Goal: Information Seeking & Learning: Check status

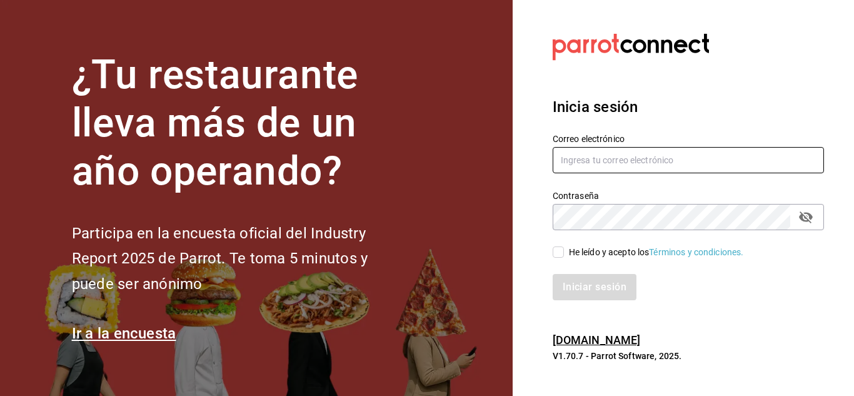
click at [678, 162] on input "text" at bounding box center [688, 160] width 271 height 26
click at [664, 151] on input "text" at bounding box center [688, 160] width 271 height 26
type input "[EMAIL_ADDRESS][DOMAIN_NAME]"
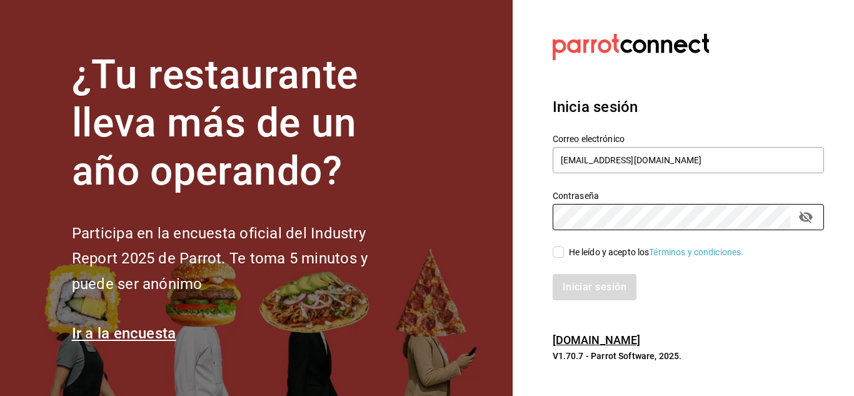
click at [562, 248] on input "He leído y acepto los Términos y condiciones." at bounding box center [558, 251] width 11 height 11
checkbox input "true"
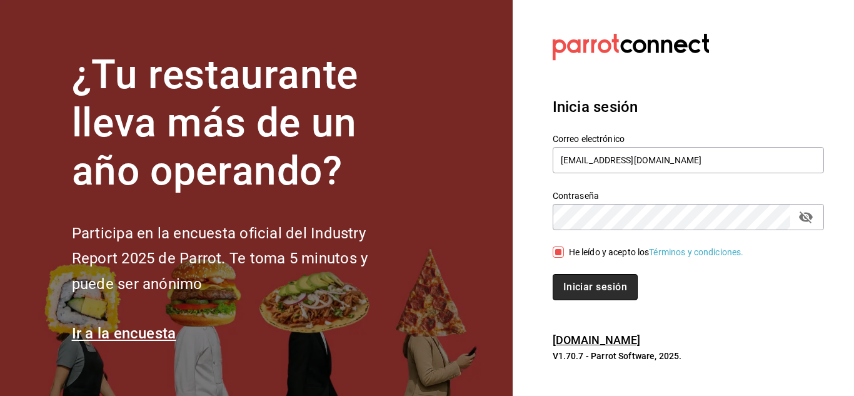
click at [566, 293] on button "Iniciar sesión" at bounding box center [595, 287] width 85 height 26
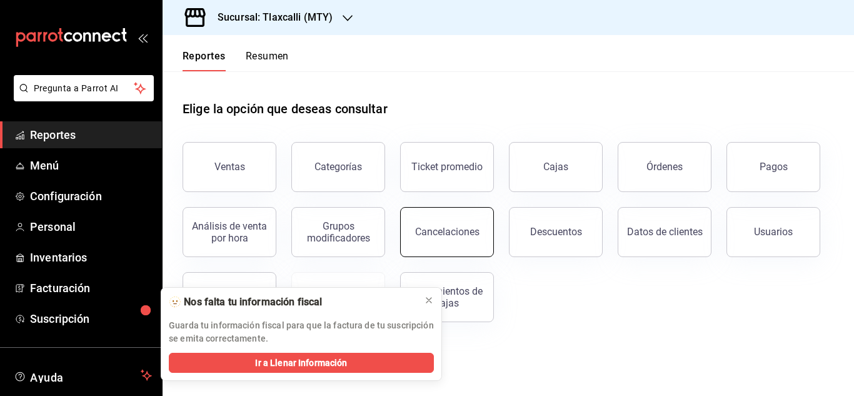
click at [418, 226] on div "Cancelaciones" at bounding box center [447, 232] width 64 height 12
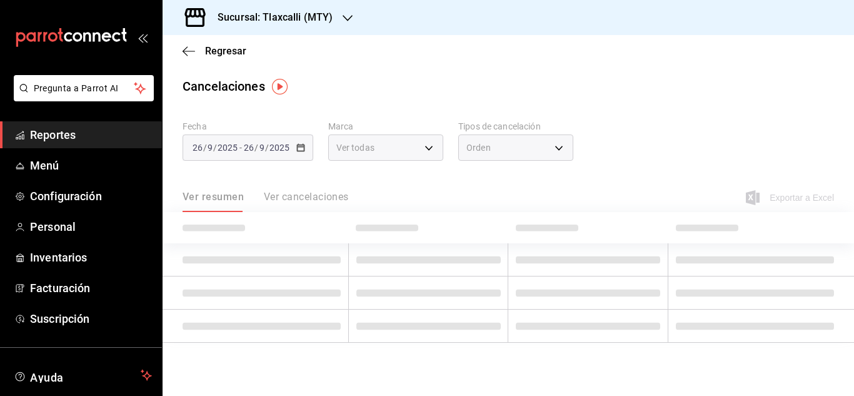
click at [425, 300] on td at bounding box center [428, 292] width 160 height 33
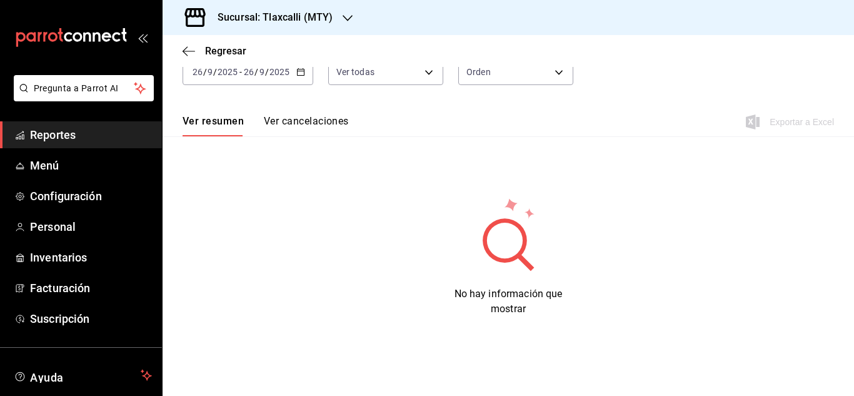
scroll to position [76, 0]
click at [276, 118] on button "Ver cancelaciones" at bounding box center [306, 124] width 85 height 21
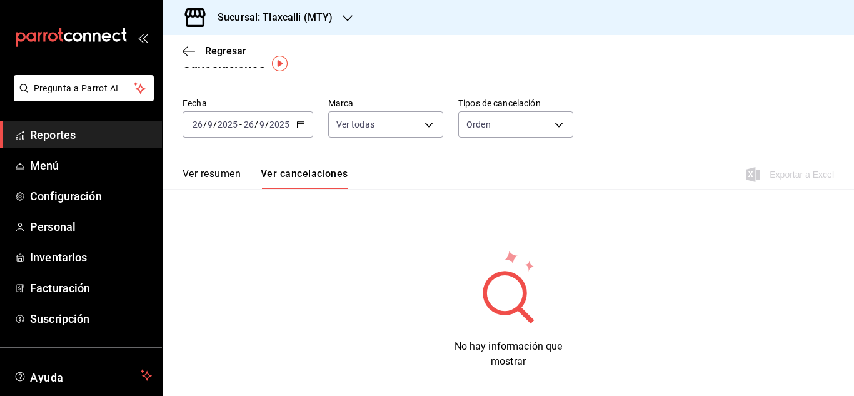
scroll to position [21, 0]
click at [302, 131] on div "2025-09-26 26 / 9 / 2025 - 2025-09-26 26 / 9 / 2025" at bounding box center [248, 126] width 131 height 26
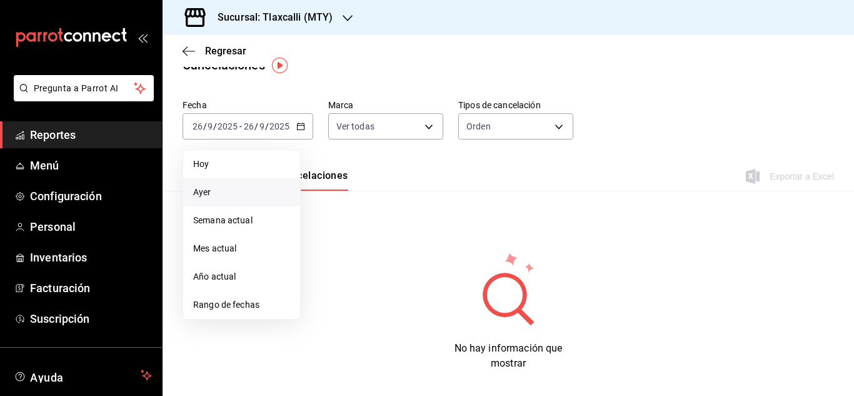
click at [252, 191] on span "Ayer" at bounding box center [241, 192] width 97 height 13
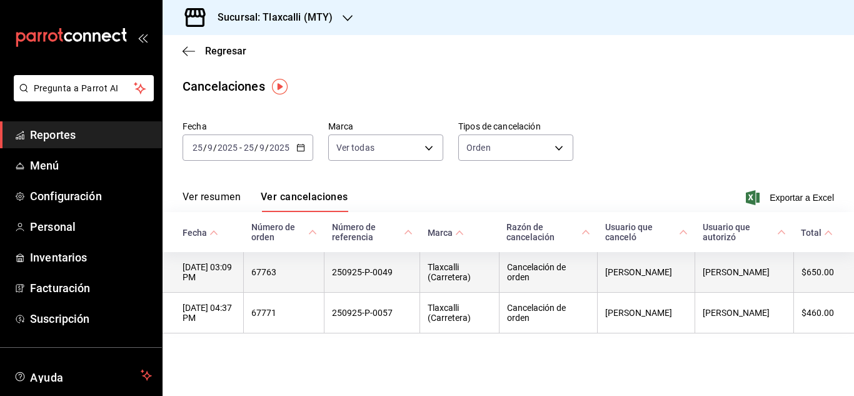
click at [530, 275] on th "Cancelación de orden" at bounding box center [548, 272] width 98 height 41
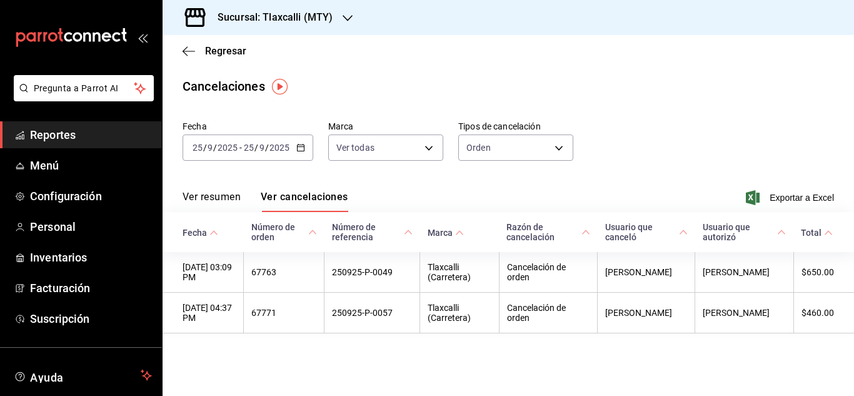
click at [709, 205] on div "Ver resumen Ver cancelaciones Exportar a Excel" at bounding box center [509, 194] width 692 height 36
click at [680, 213] on th "Usuario que canceló" at bounding box center [647, 232] width 98 height 40
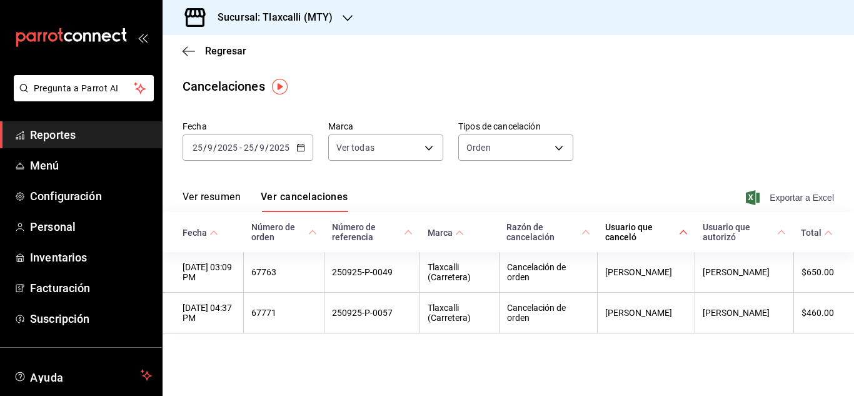
click at [786, 200] on span "Exportar a Excel" at bounding box center [792, 197] width 86 height 15
click at [683, 151] on div "Fecha 2025-09-25 25 / 9 / 2025 - 2025-09-25 25 / 9 / 2025 Marca Ver todas [obje…" at bounding box center [509, 146] width 652 height 60
click at [388, 233] on span "Número de referencia" at bounding box center [372, 232] width 81 height 20
click at [464, 228] on span "Marca" at bounding box center [446, 233] width 36 height 10
click at [724, 237] on span "Usuario que autorizó" at bounding box center [745, 232] width 84 height 20
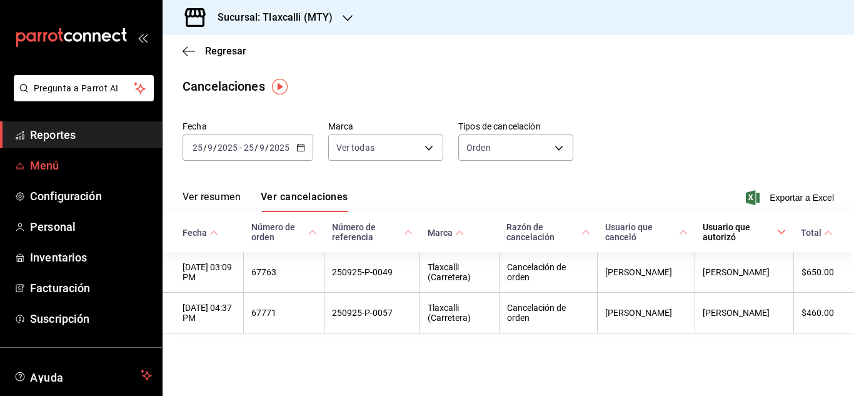
click at [82, 162] on span "Menú" at bounding box center [91, 165] width 122 height 17
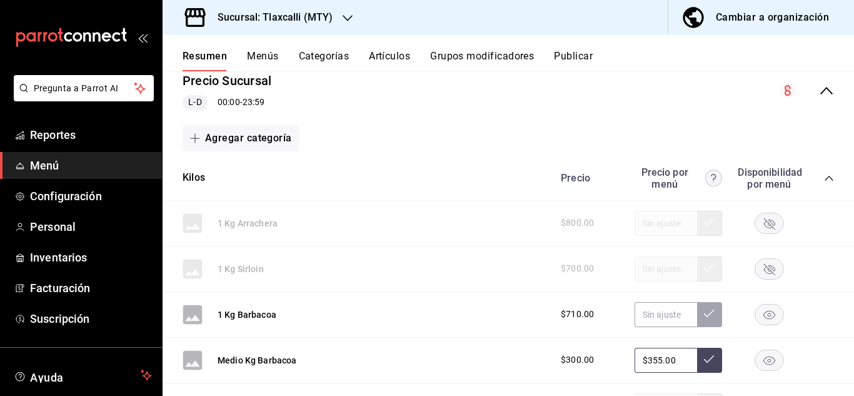
scroll to position [126, 0]
click at [824, 178] on icon "collapse-category-row" at bounding box center [829, 179] width 10 height 10
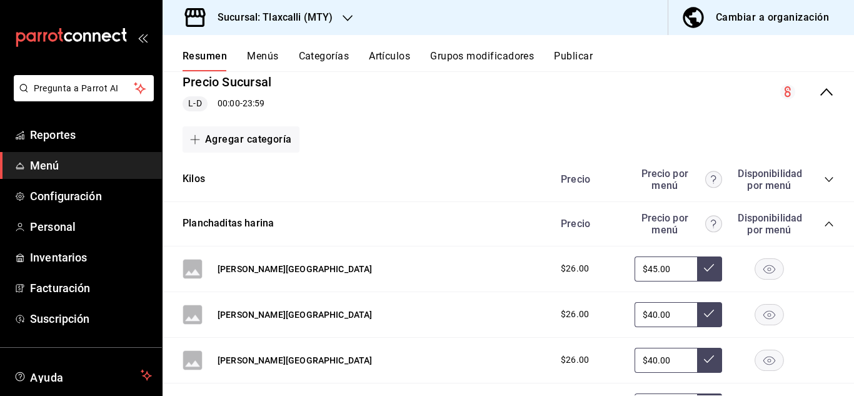
click at [824, 224] on icon "collapse-category-row" at bounding box center [829, 224] width 10 height 10
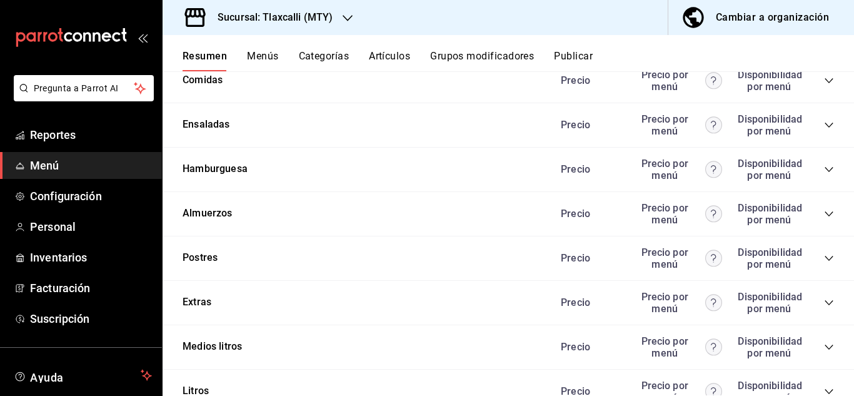
scroll to position [625, 0]
click at [825, 258] on icon "collapse-category-row" at bounding box center [829, 258] width 8 height 5
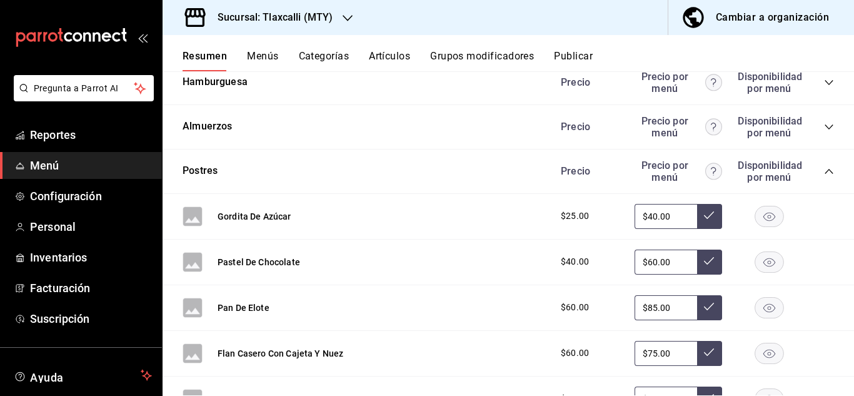
scroll to position [706, 0]
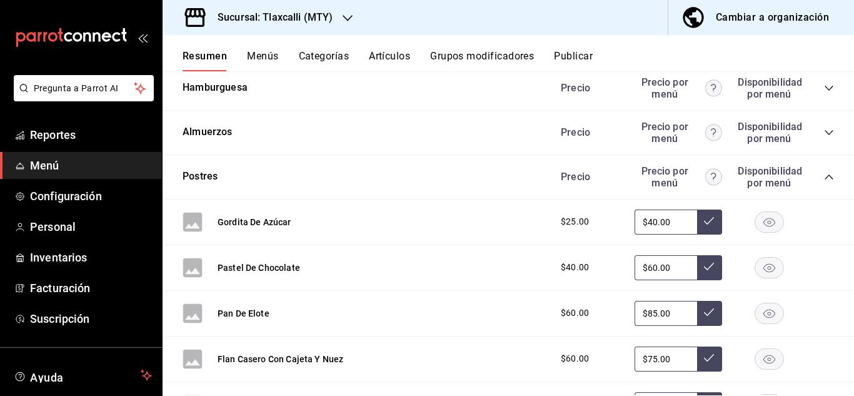
click at [824, 174] on icon "collapse-category-row" at bounding box center [829, 177] width 10 height 10
